Goal: Task Accomplishment & Management: Manage account settings

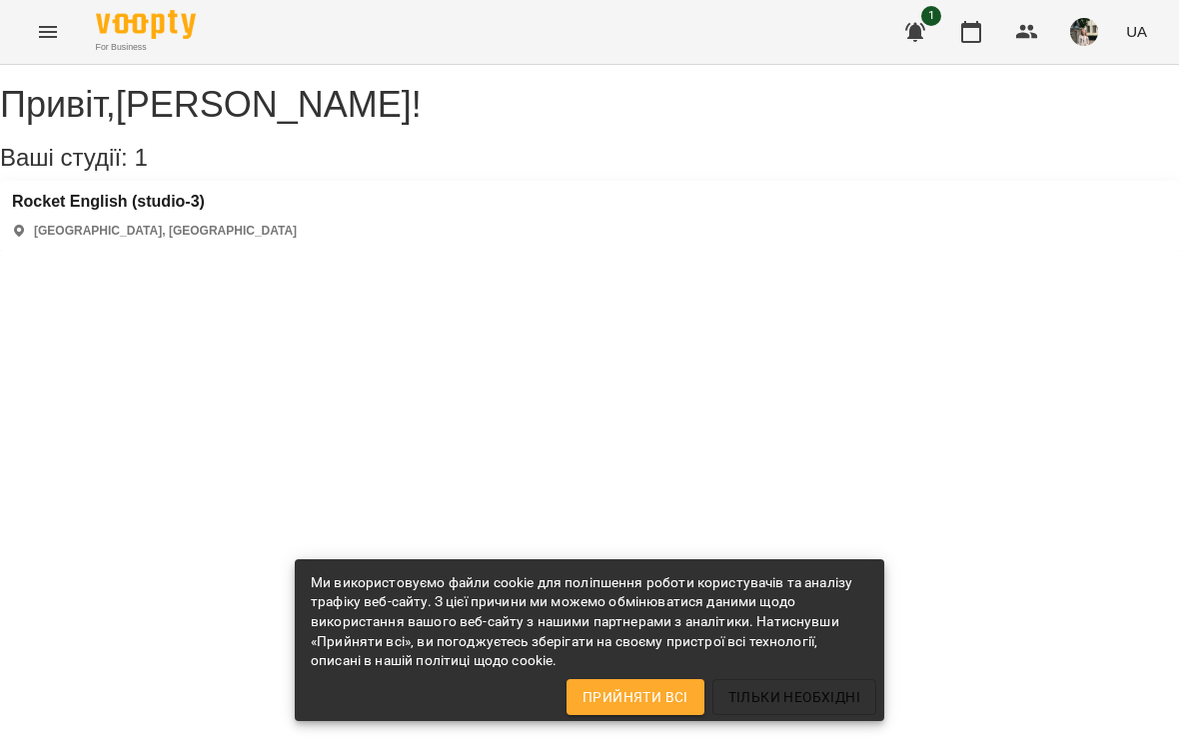
click at [970, 33] on icon "button" at bounding box center [971, 32] width 24 height 24
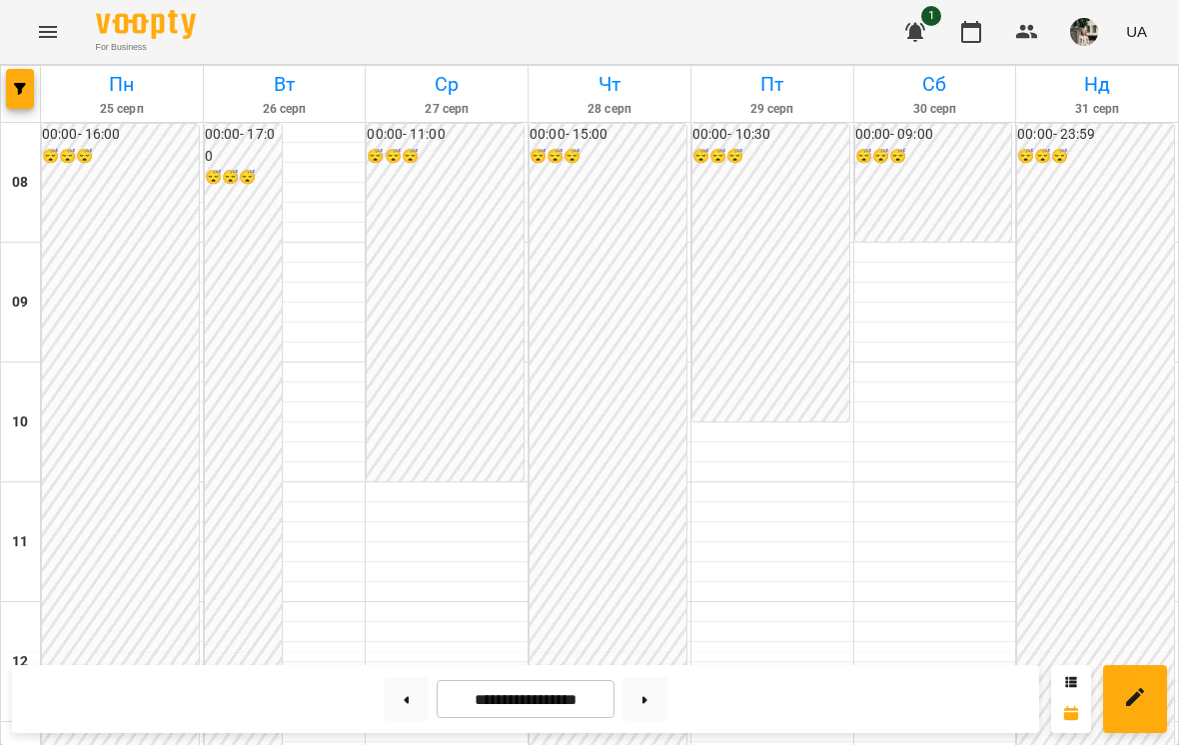
scroll to position [942, 0]
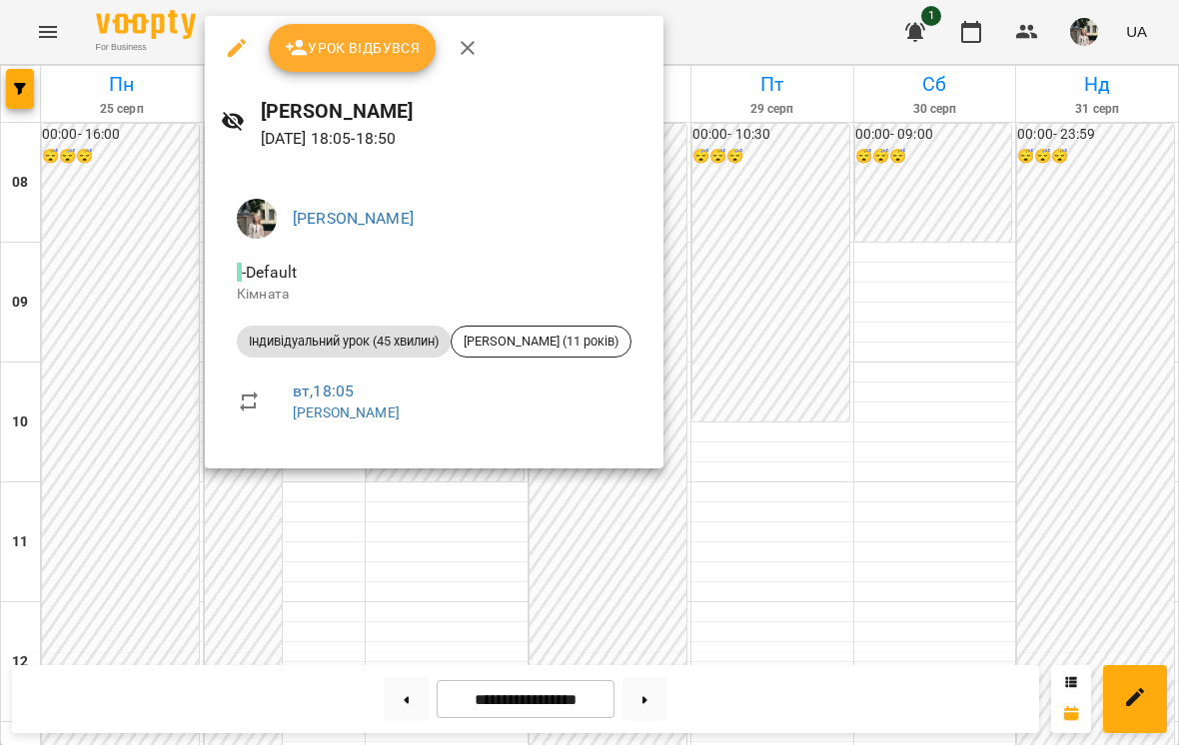
click at [1082, 249] on div at bounding box center [589, 372] width 1179 height 745
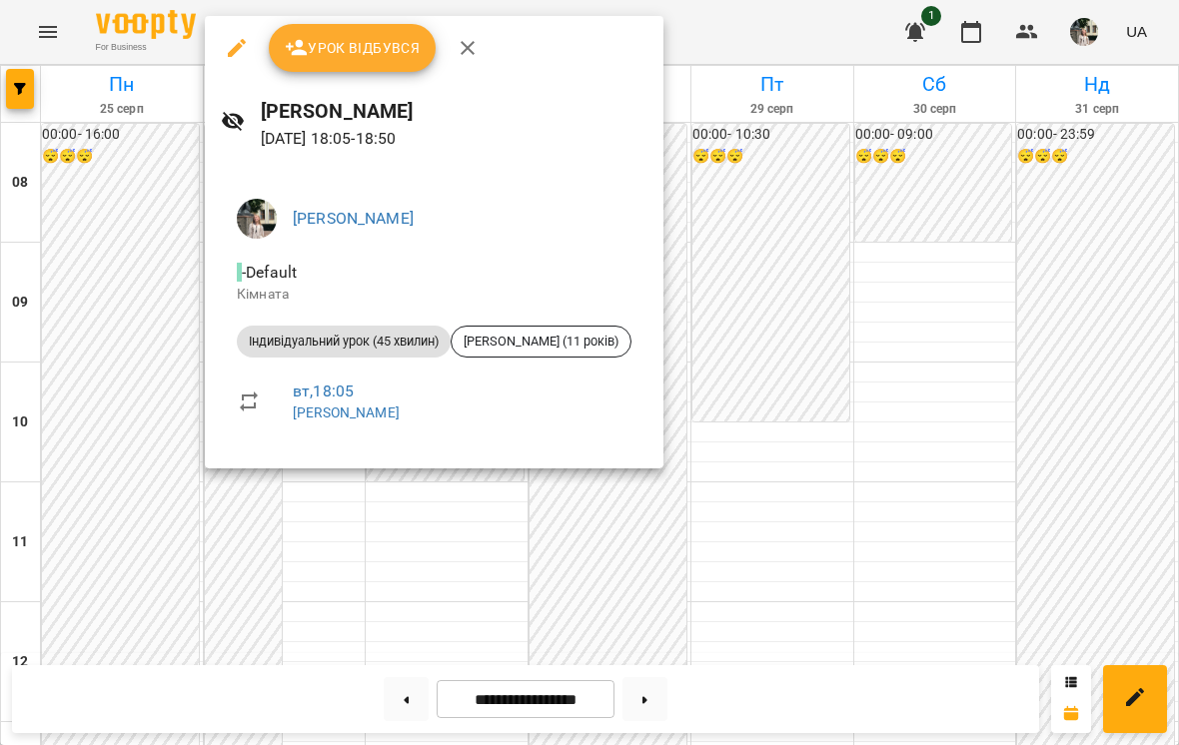
click at [1057, 313] on div at bounding box center [589, 372] width 1179 height 745
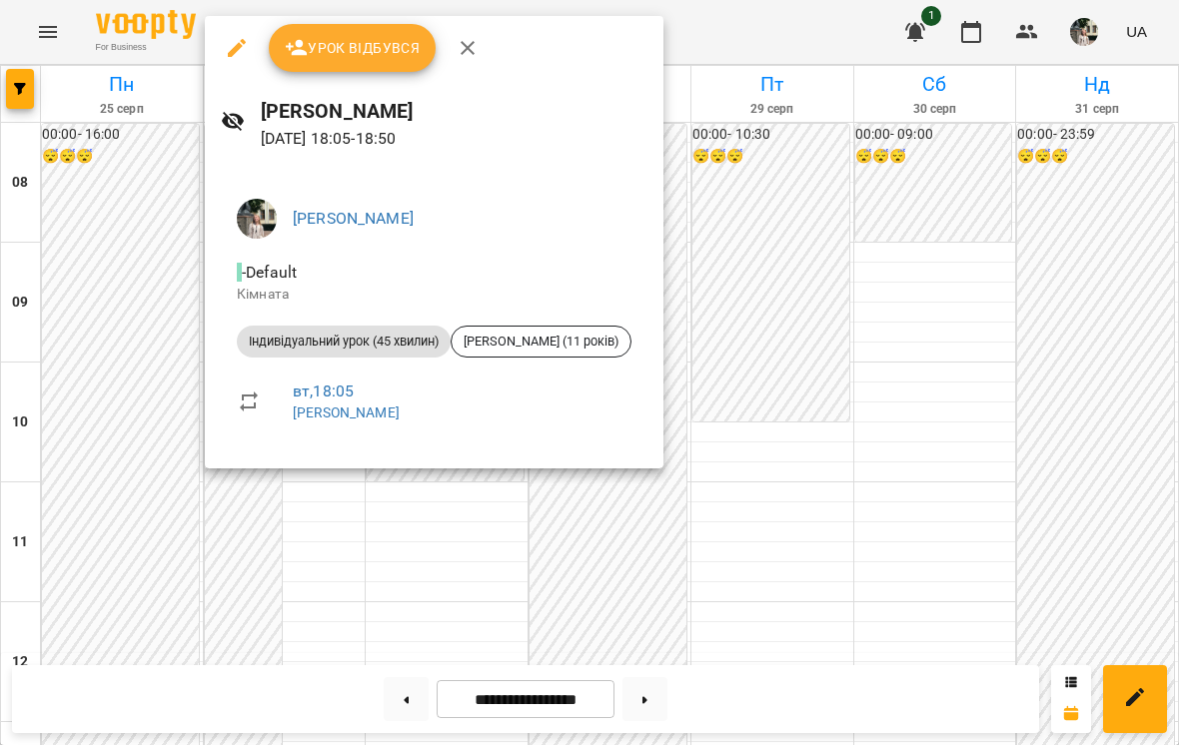
click at [876, 273] on div at bounding box center [589, 372] width 1179 height 745
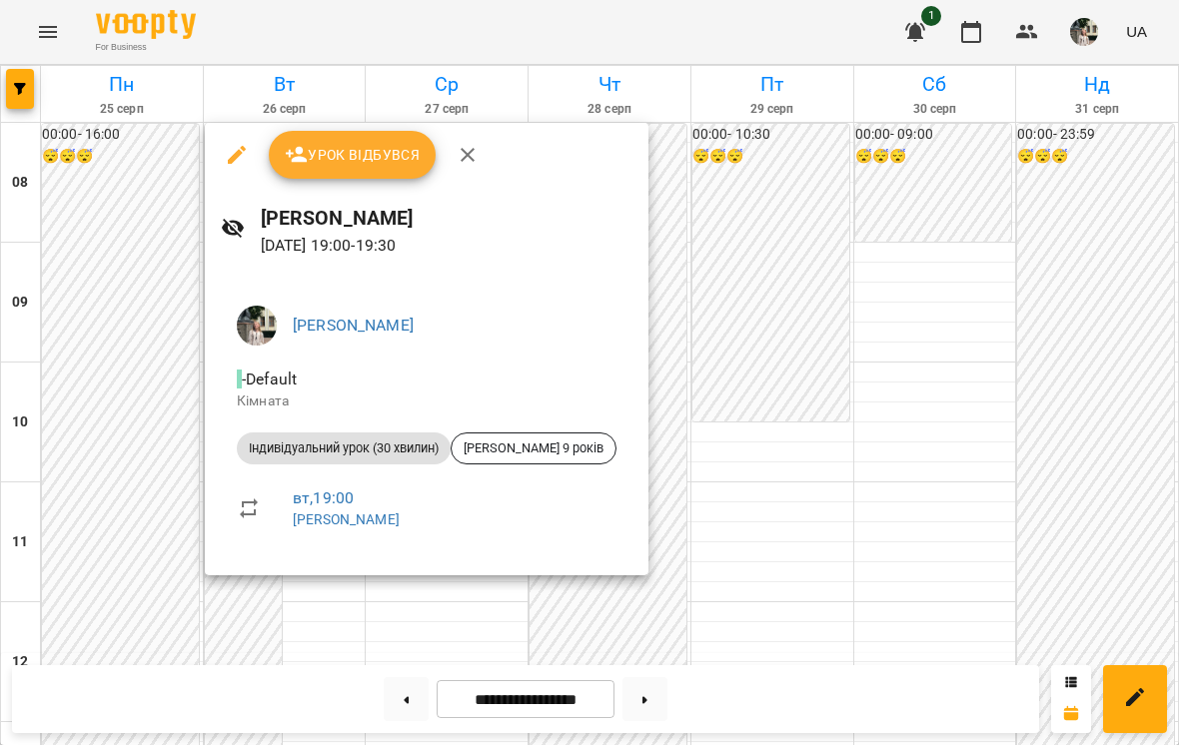
click at [921, 367] on div at bounding box center [589, 372] width 1179 height 745
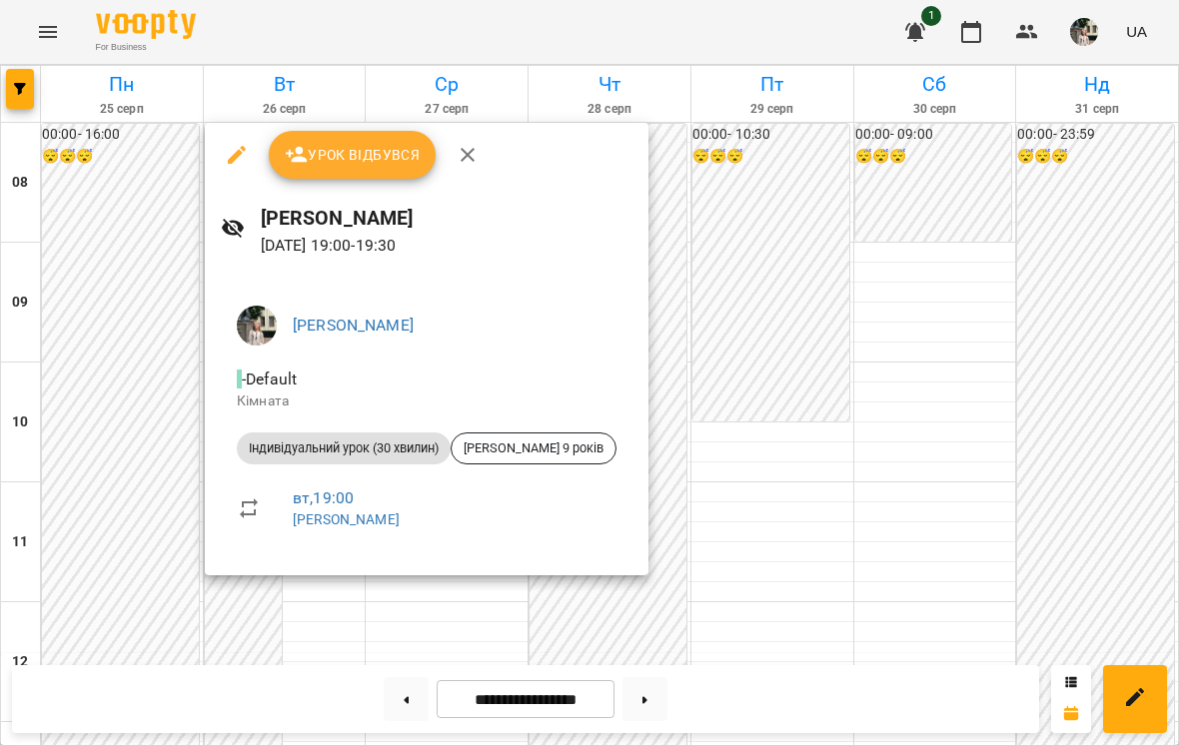
click at [1076, 343] on div at bounding box center [589, 372] width 1179 height 745
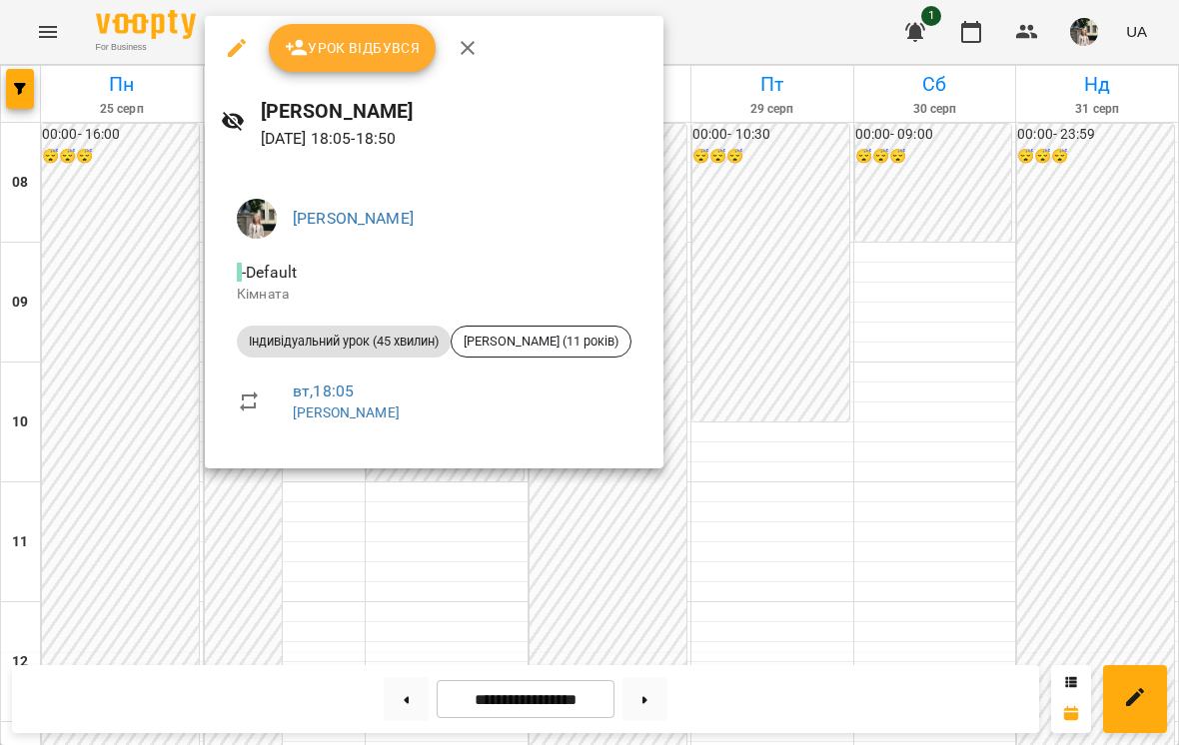
click at [1054, 318] on div at bounding box center [589, 372] width 1179 height 745
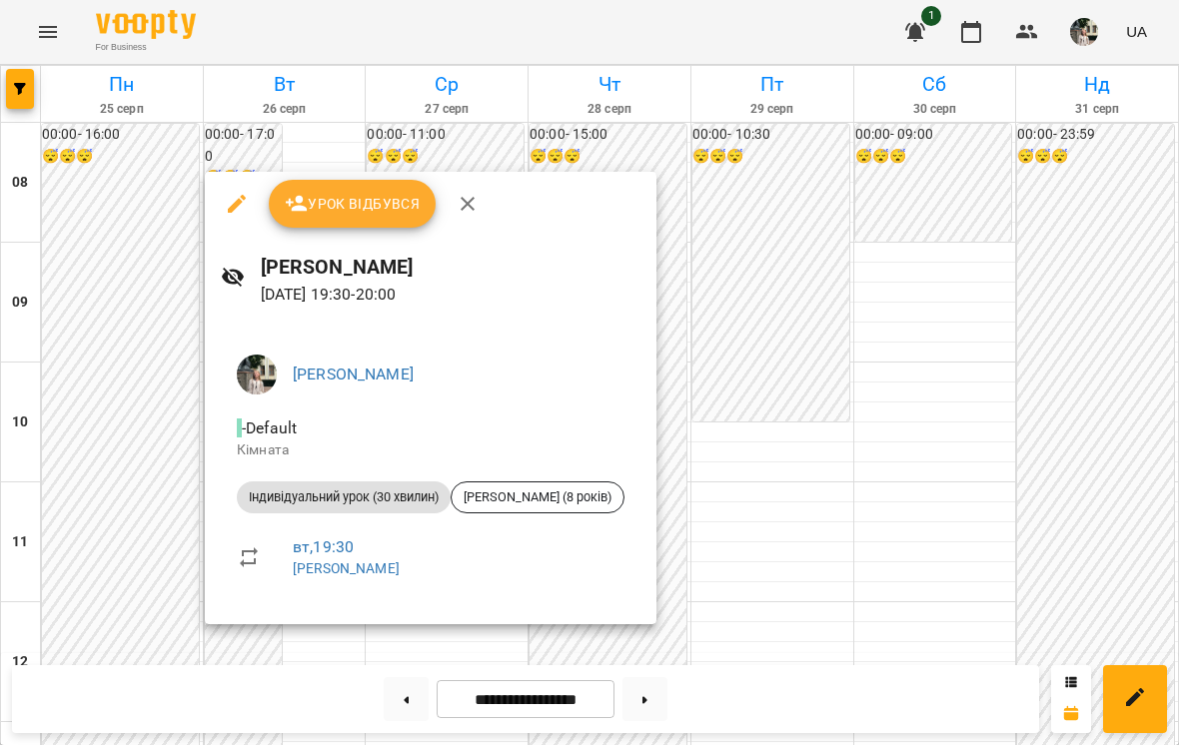
click at [978, 448] on div at bounding box center [589, 372] width 1179 height 745
